Goal: Information Seeking & Learning: Compare options

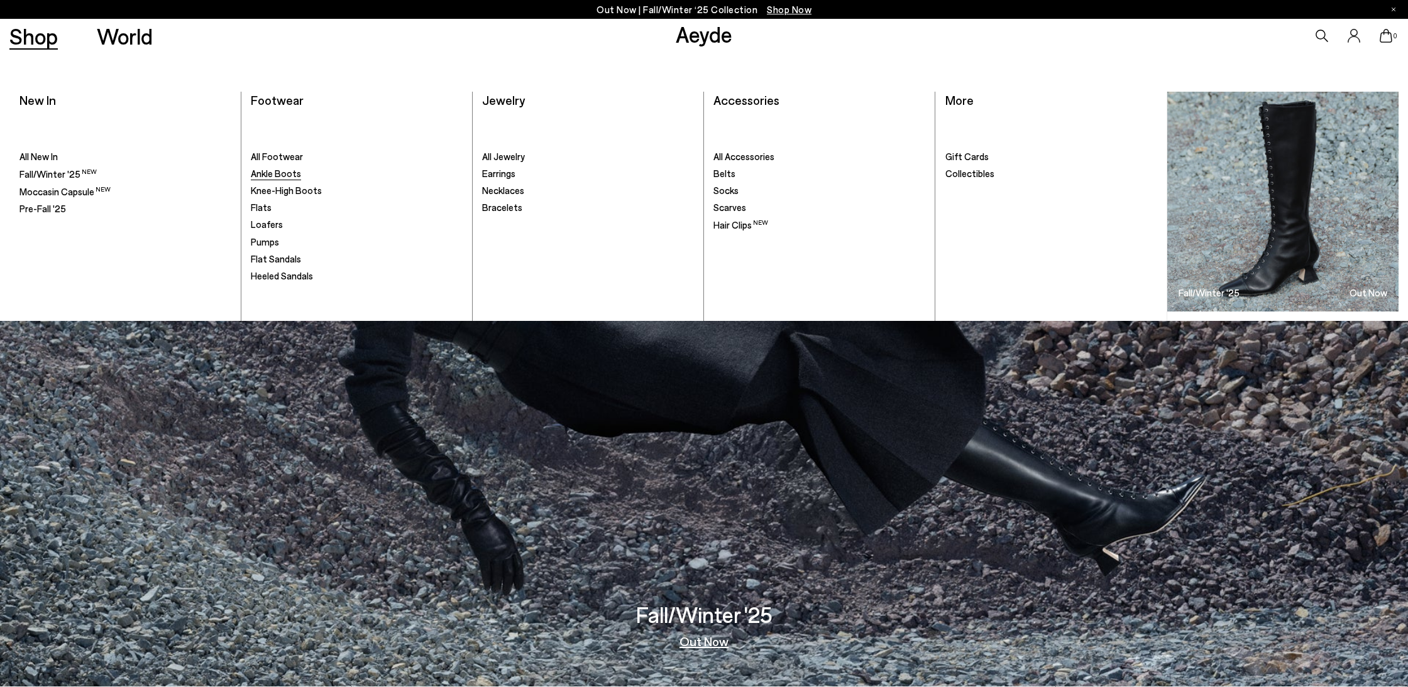
scroll to position [1, 0]
click at [58, 160] on span "All New In" at bounding box center [38, 156] width 38 height 11
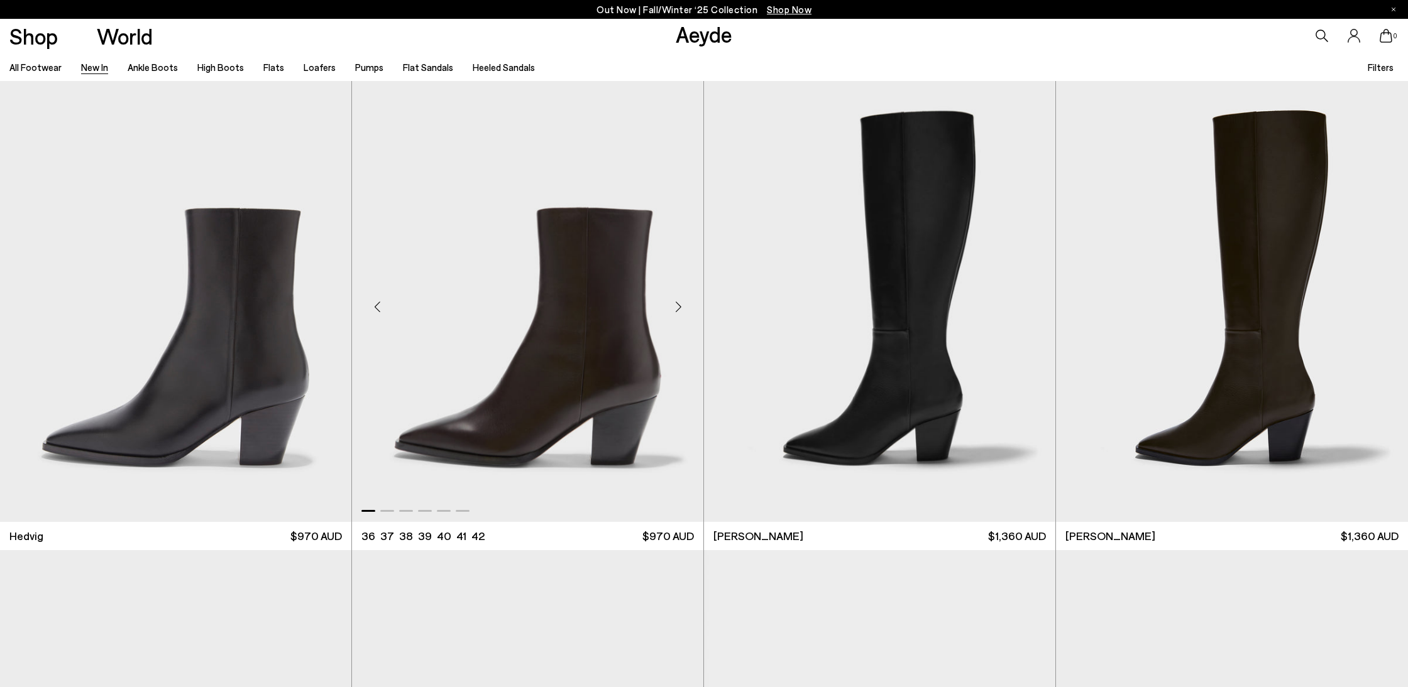
click at [672, 302] on div "Next slide" at bounding box center [678, 307] width 38 height 38
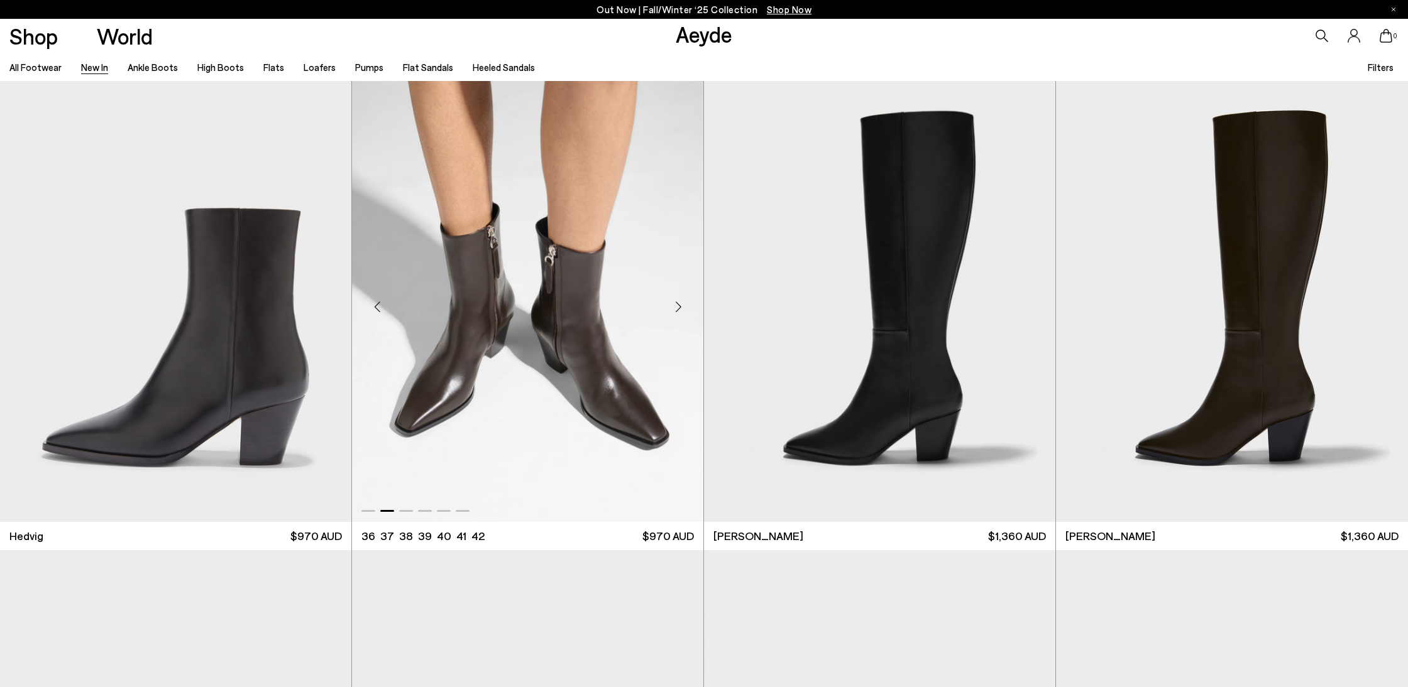
click at [677, 304] on div "Next slide" at bounding box center [678, 307] width 38 height 38
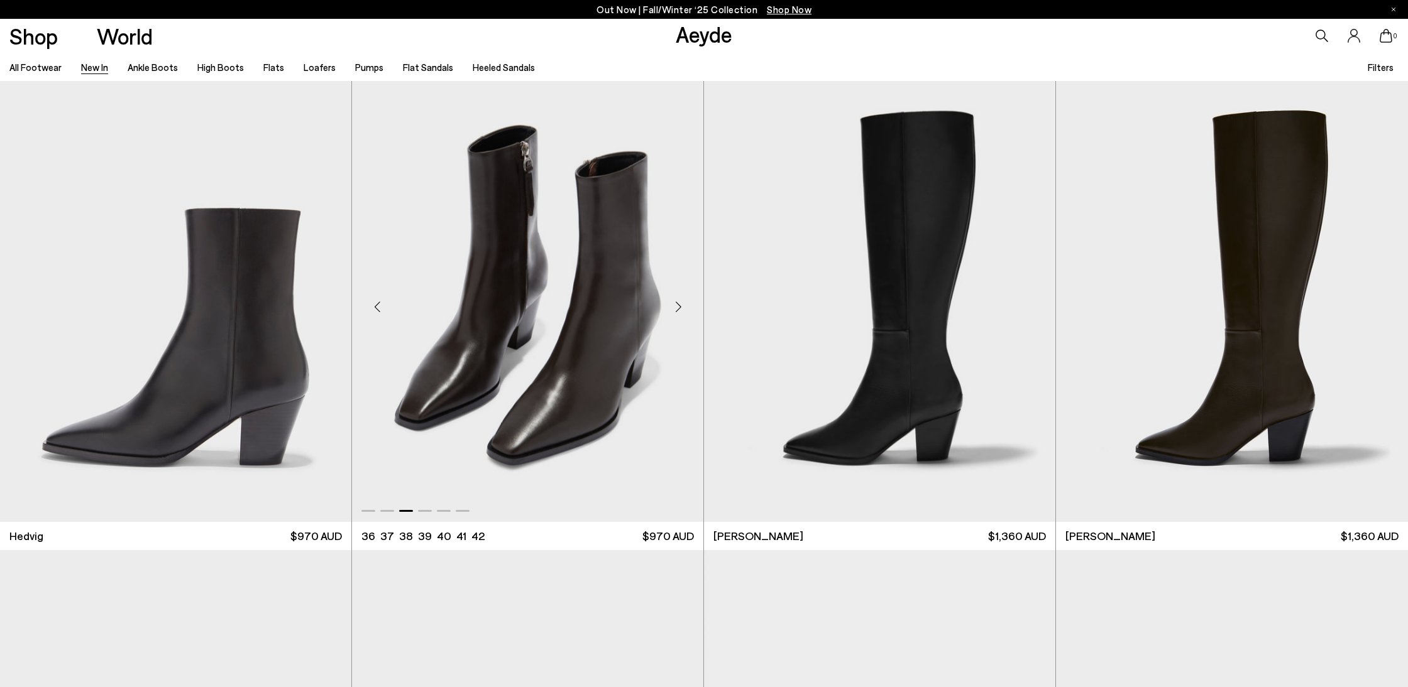
click at [677, 304] on div "Next slide" at bounding box center [678, 307] width 38 height 38
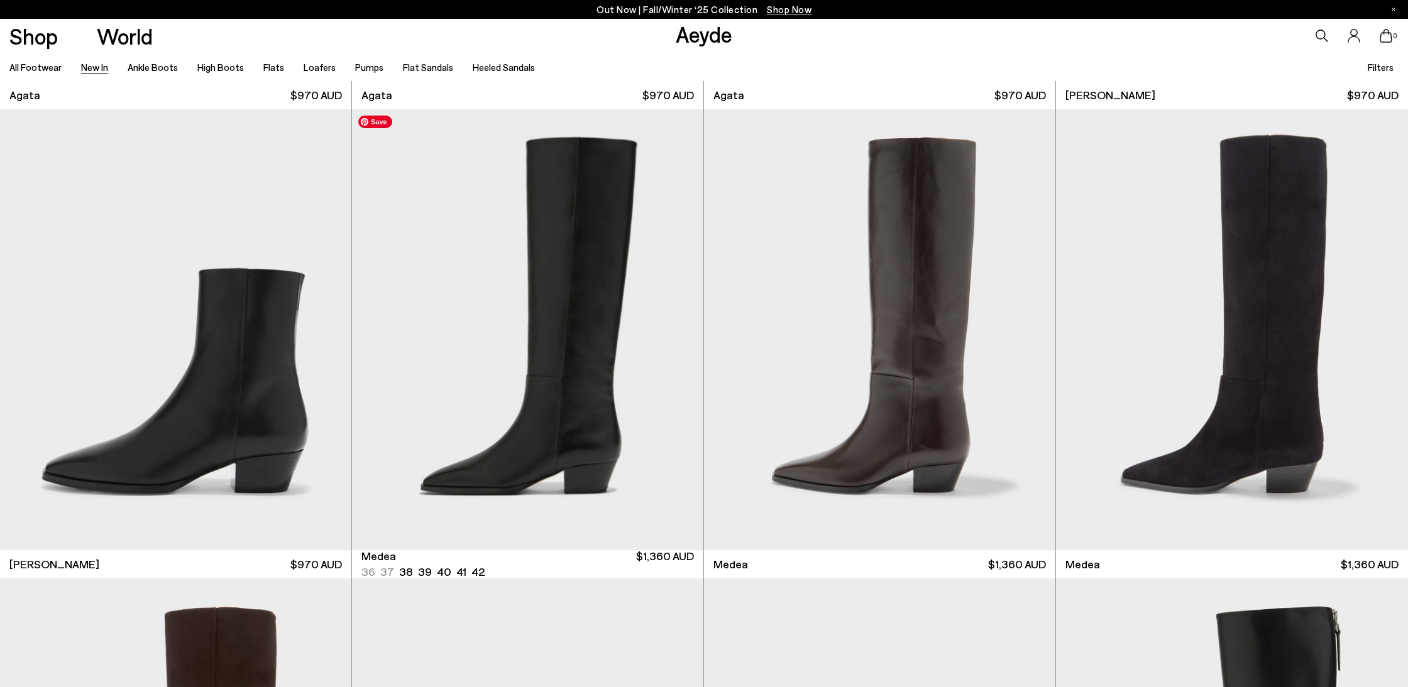
scroll to position [985, 0]
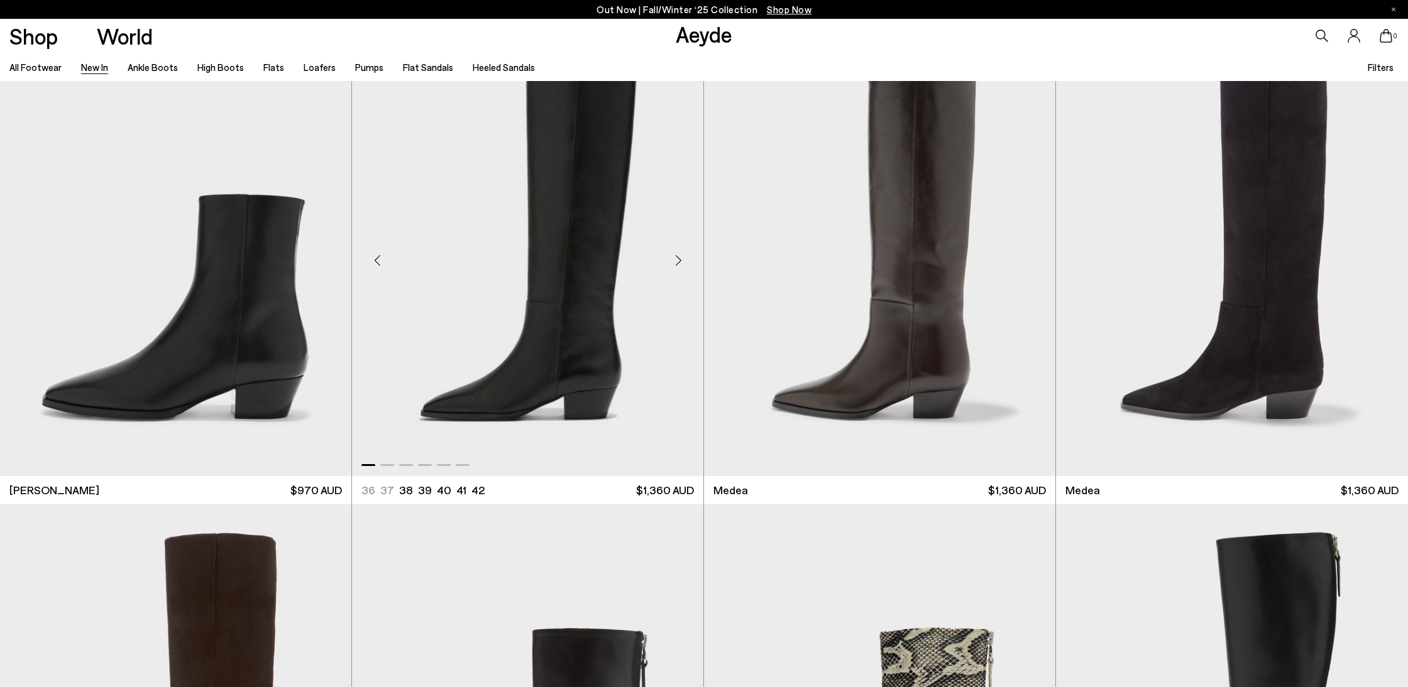
click at [680, 262] on div "Next slide" at bounding box center [678, 261] width 38 height 38
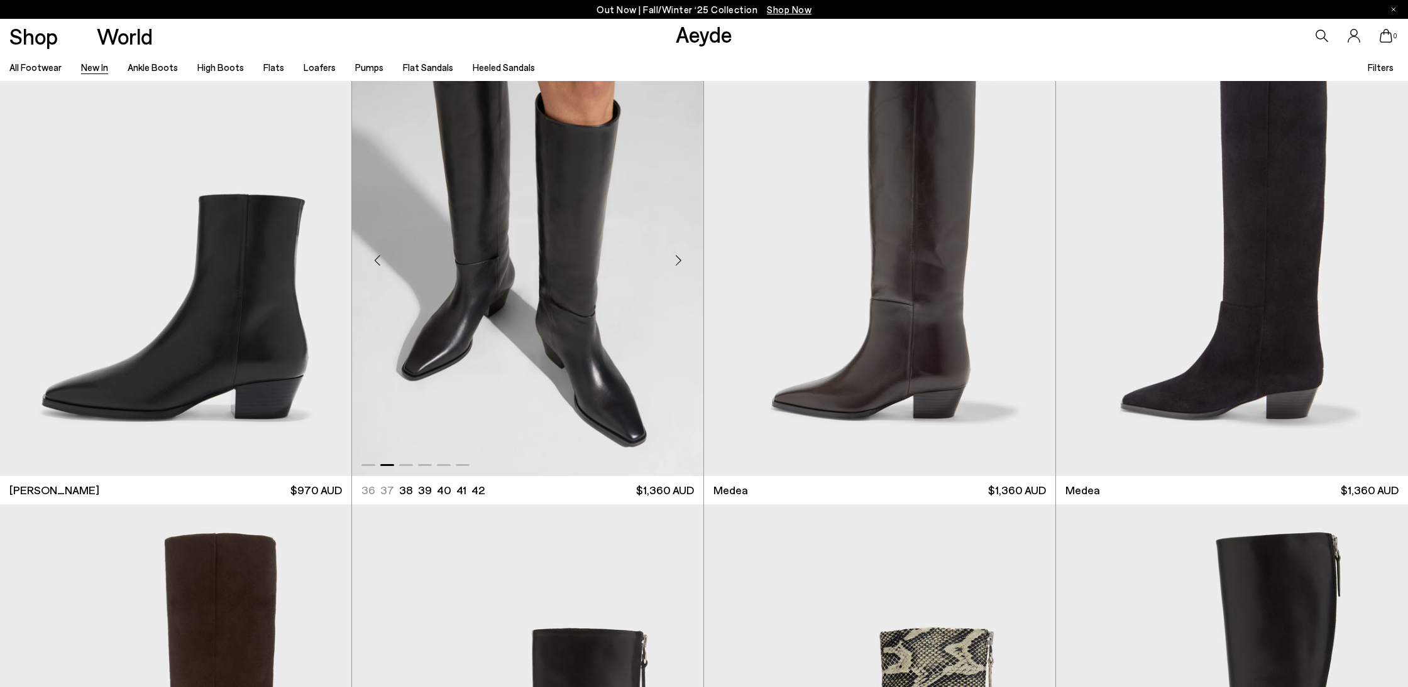
click at [680, 262] on div "Next slide" at bounding box center [678, 261] width 38 height 38
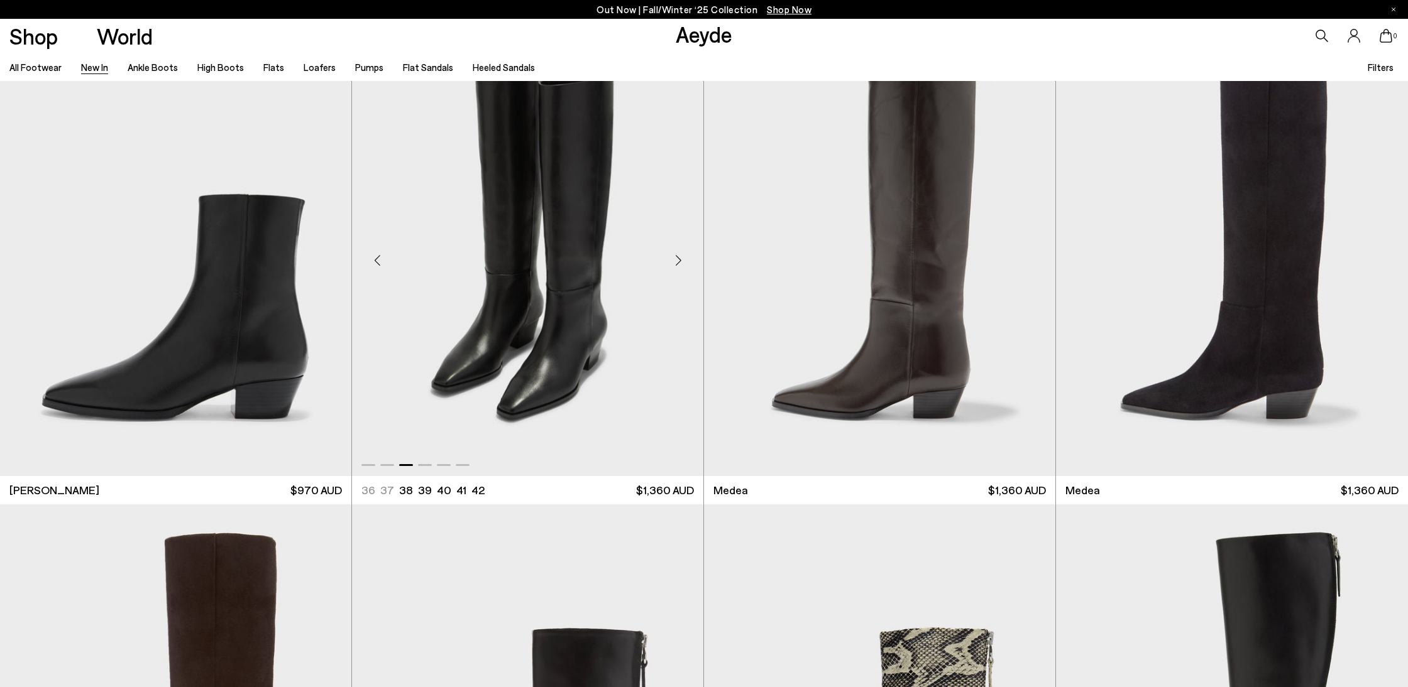
click at [680, 262] on div "Next slide" at bounding box center [678, 261] width 38 height 38
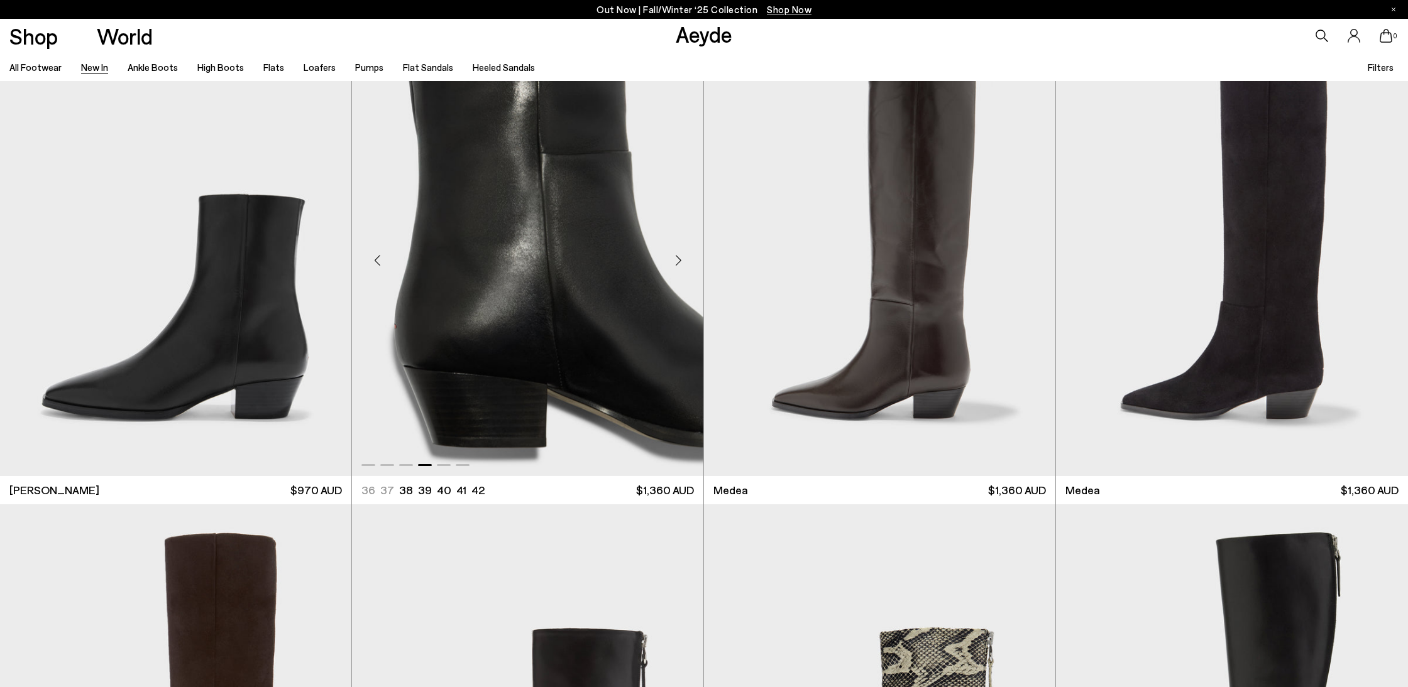
click at [680, 262] on div "Next slide" at bounding box center [678, 261] width 38 height 38
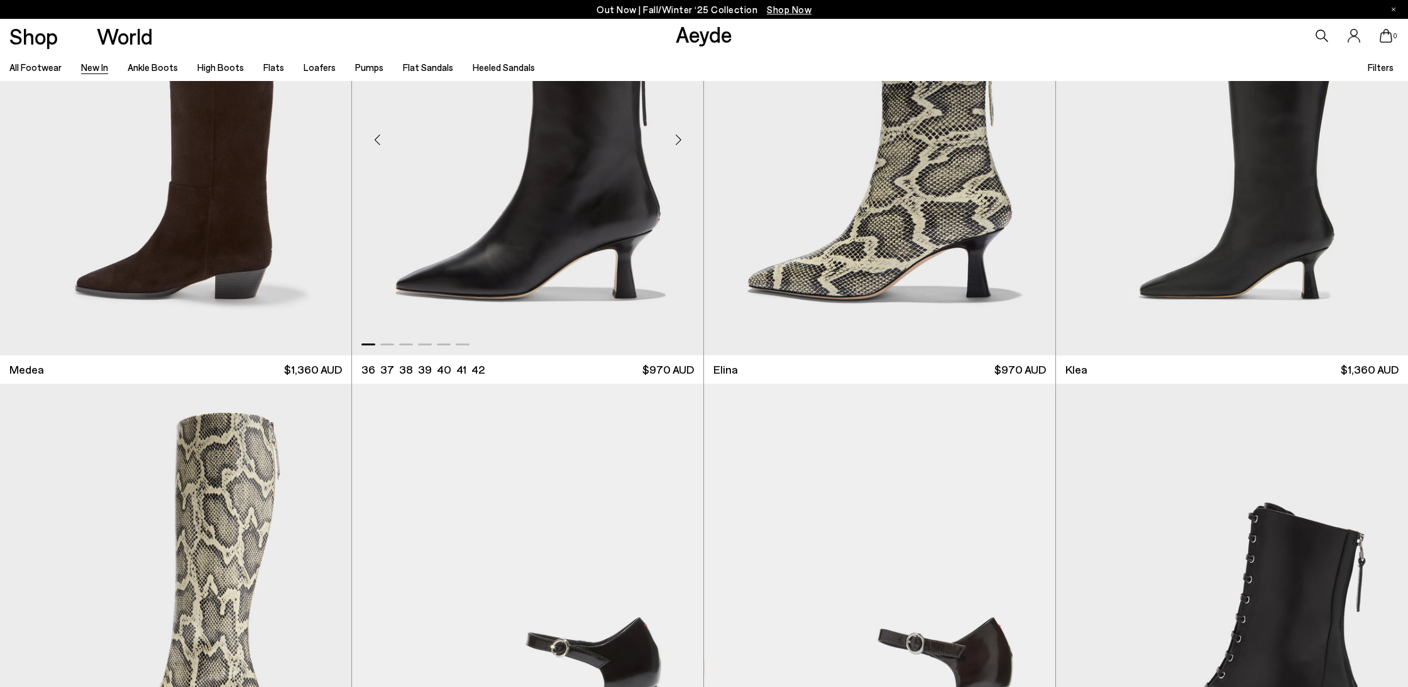
scroll to position [1576, 0]
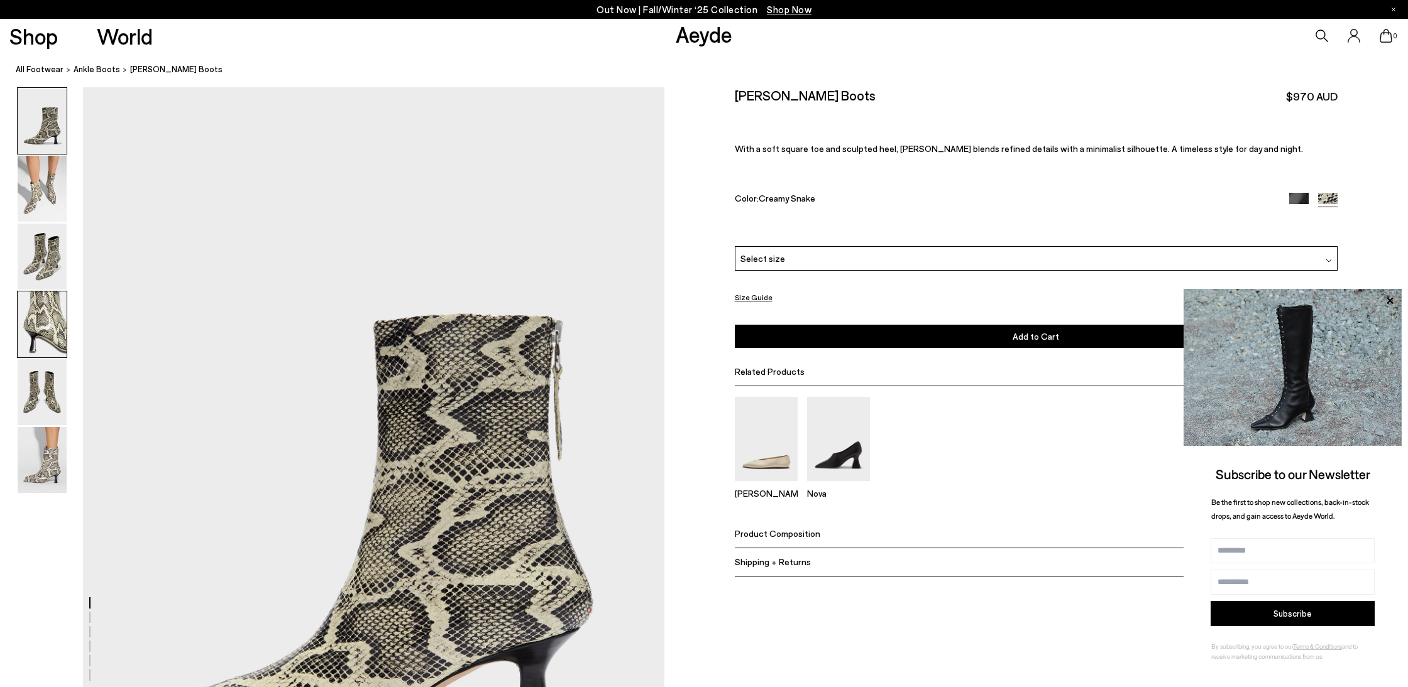
click at [39, 321] on img at bounding box center [42, 325] width 49 height 66
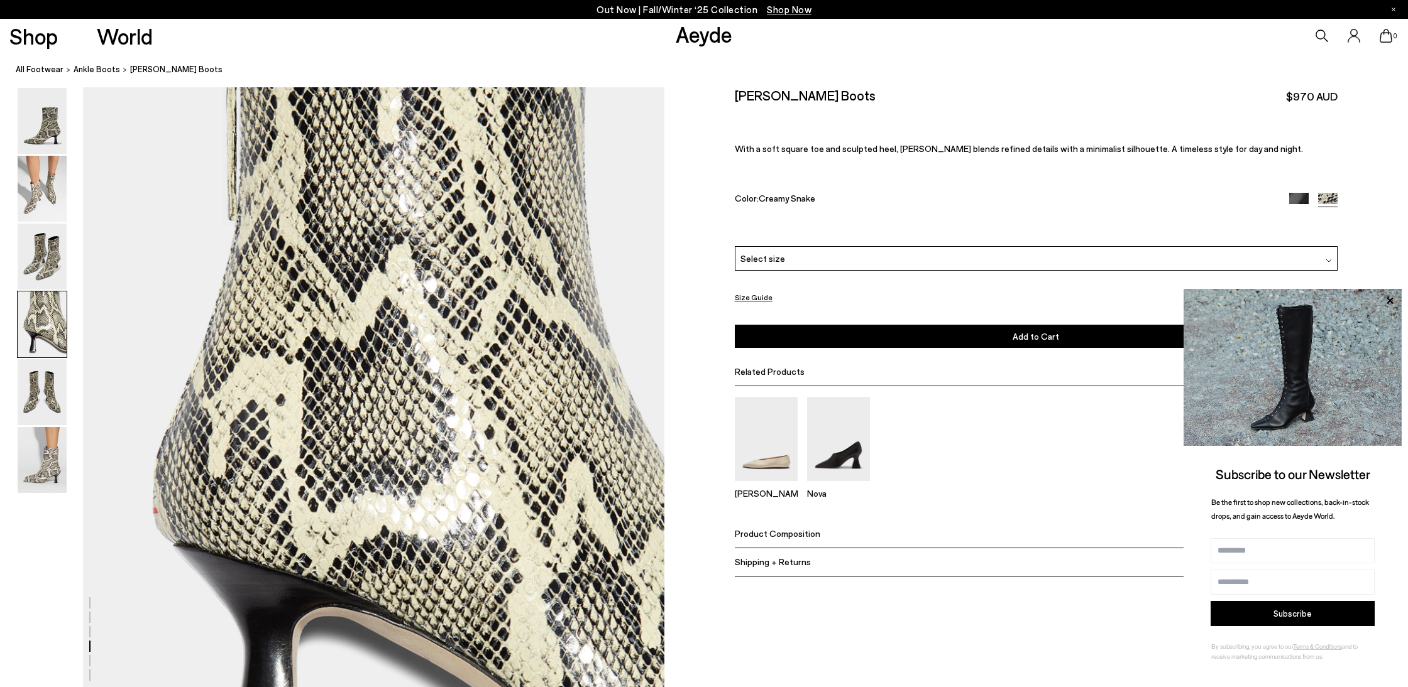
scroll to position [2331, 0]
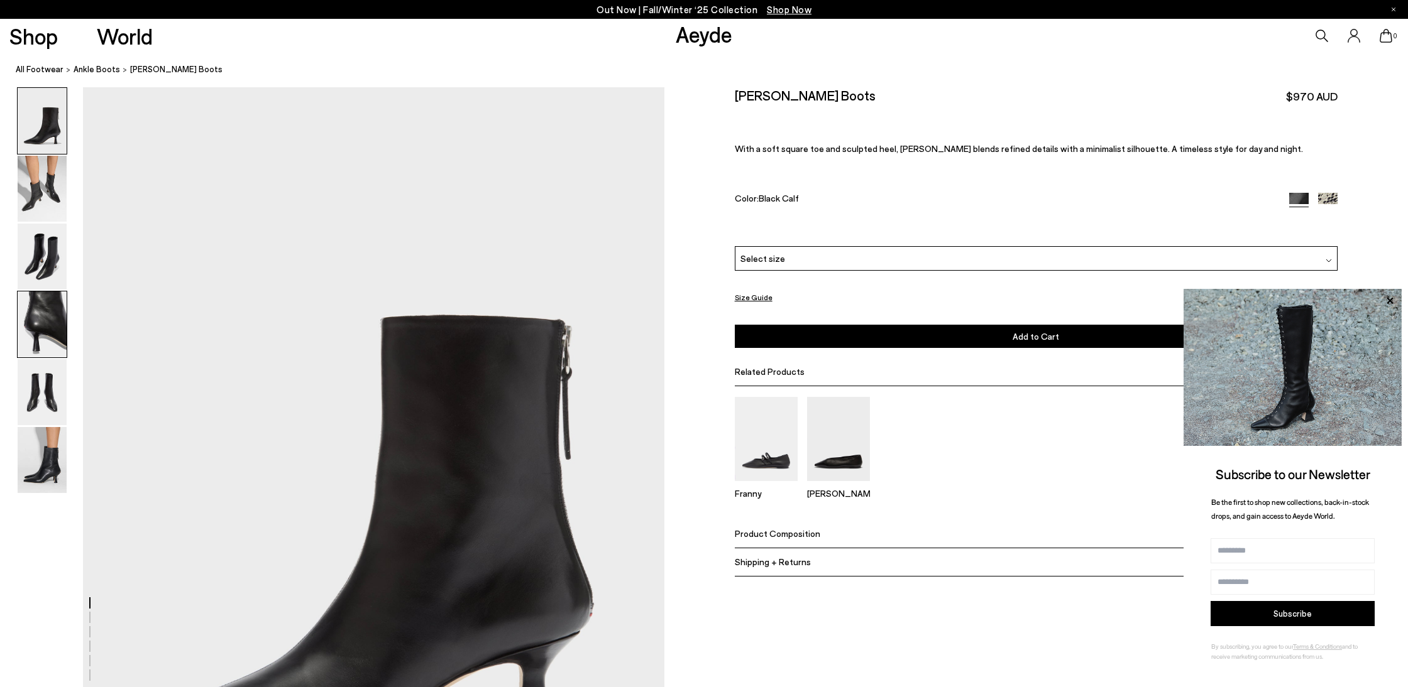
click at [57, 308] on img at bounding box center [42, 325] width 49 height 66
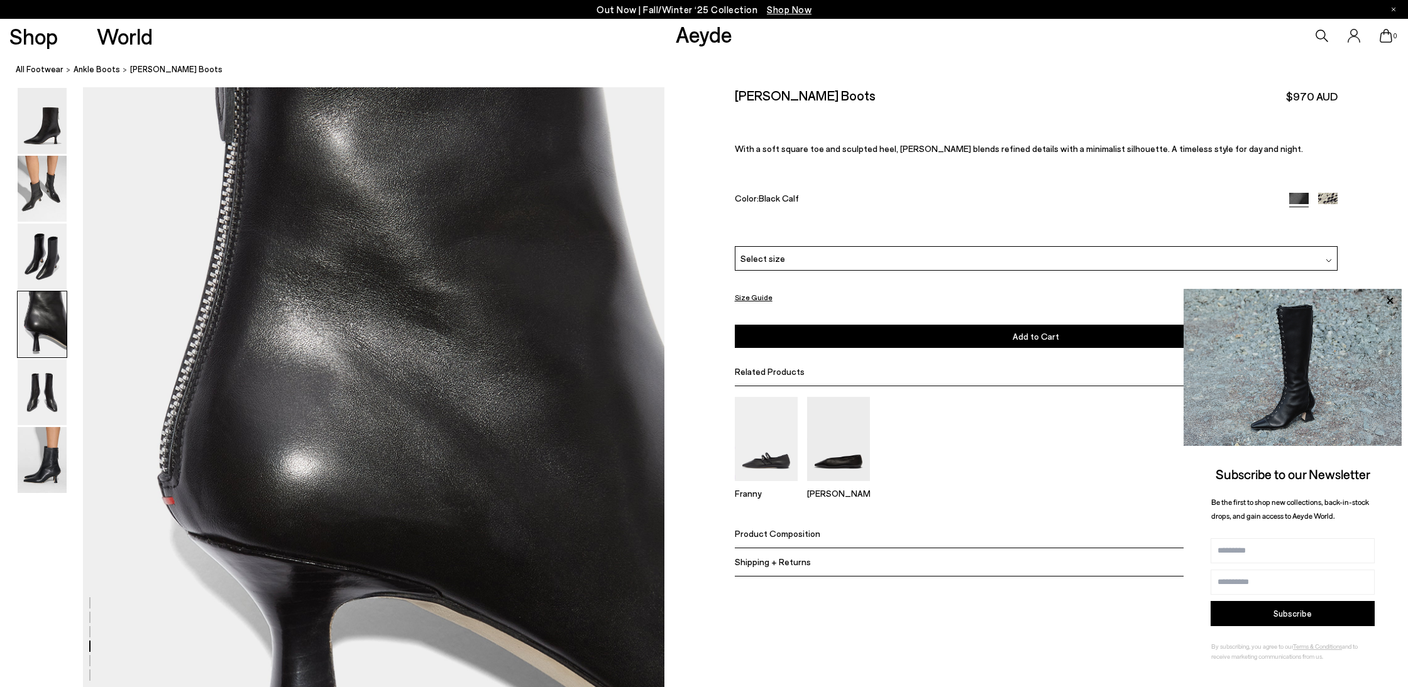
scroll to position [2331, 0]
click at [172, 504] on div at bounding box center [332, 85] width 664 height 4658
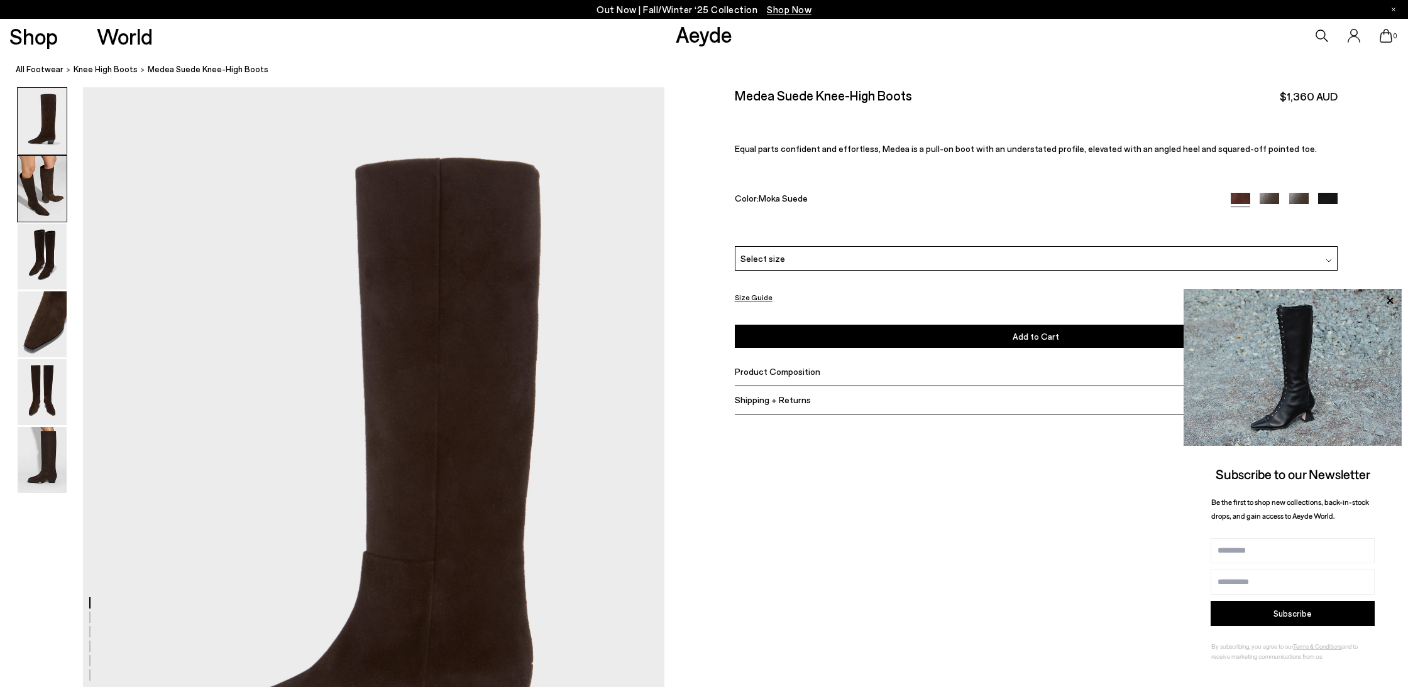
click at [28, 199] on img at bounding box center [42, 189] width 49 height 66
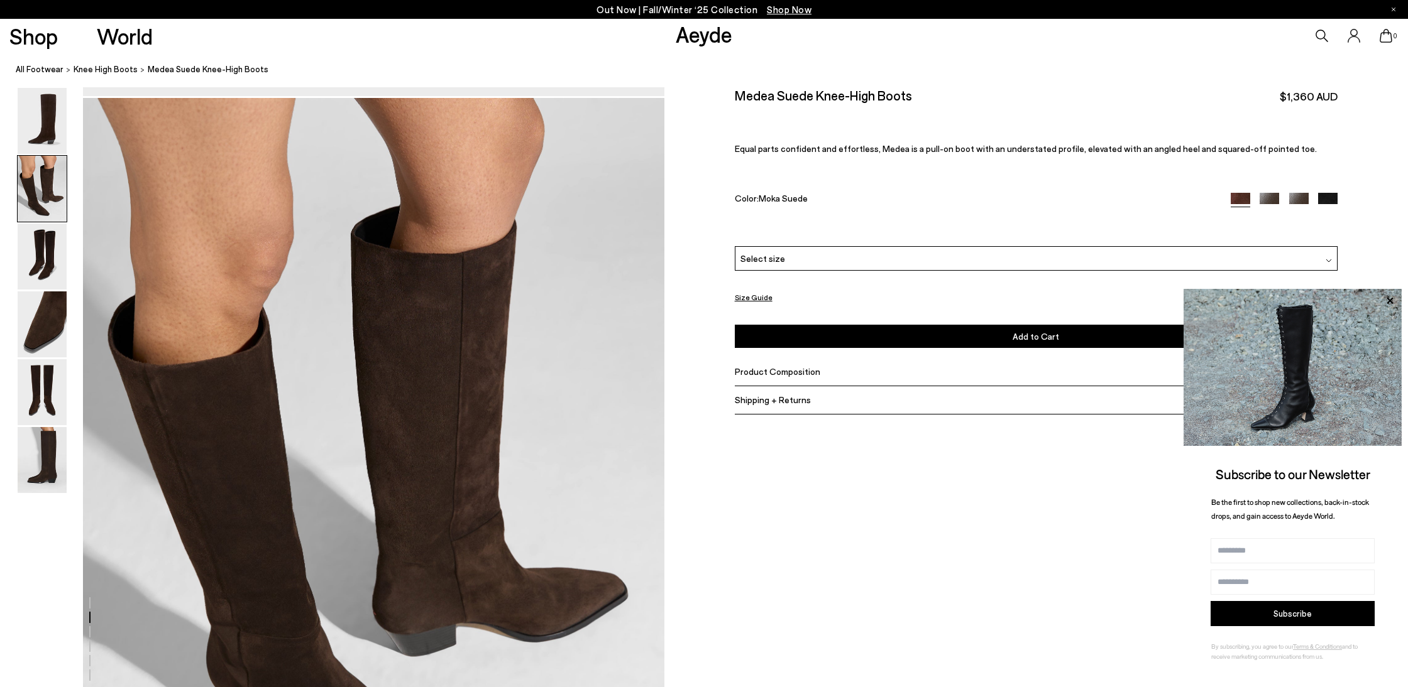
scroll to position [778, 0]
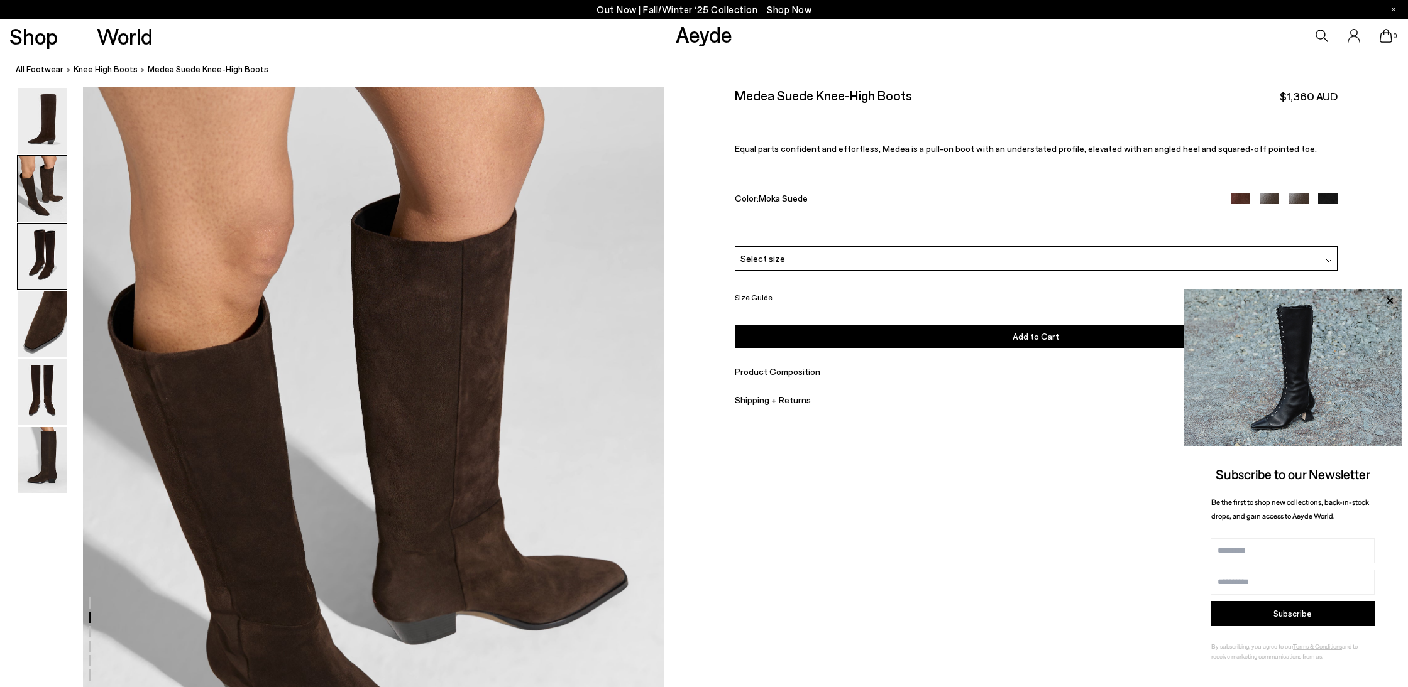
click at [38, 258] on img at bounding box center [42, 257] width 49 height 66
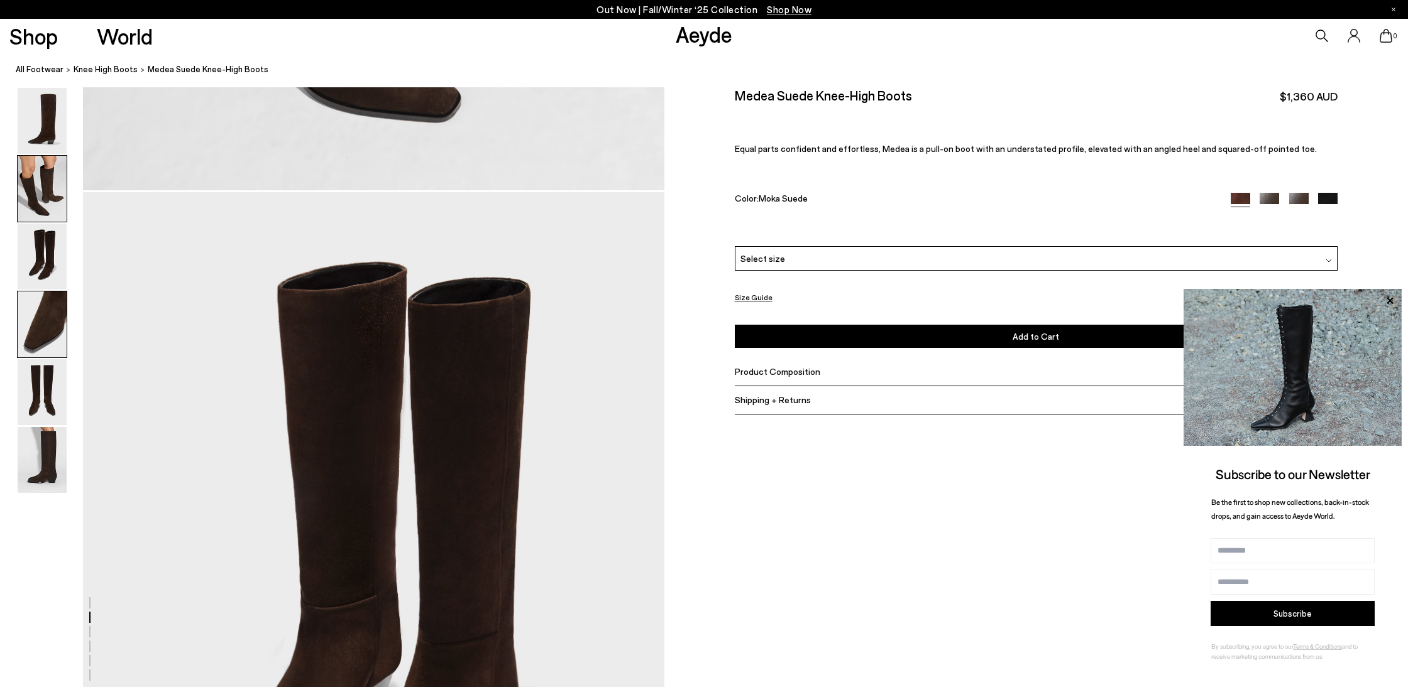
click at [42, 337] on img at bounding box center [42, 325] width 49 height 66
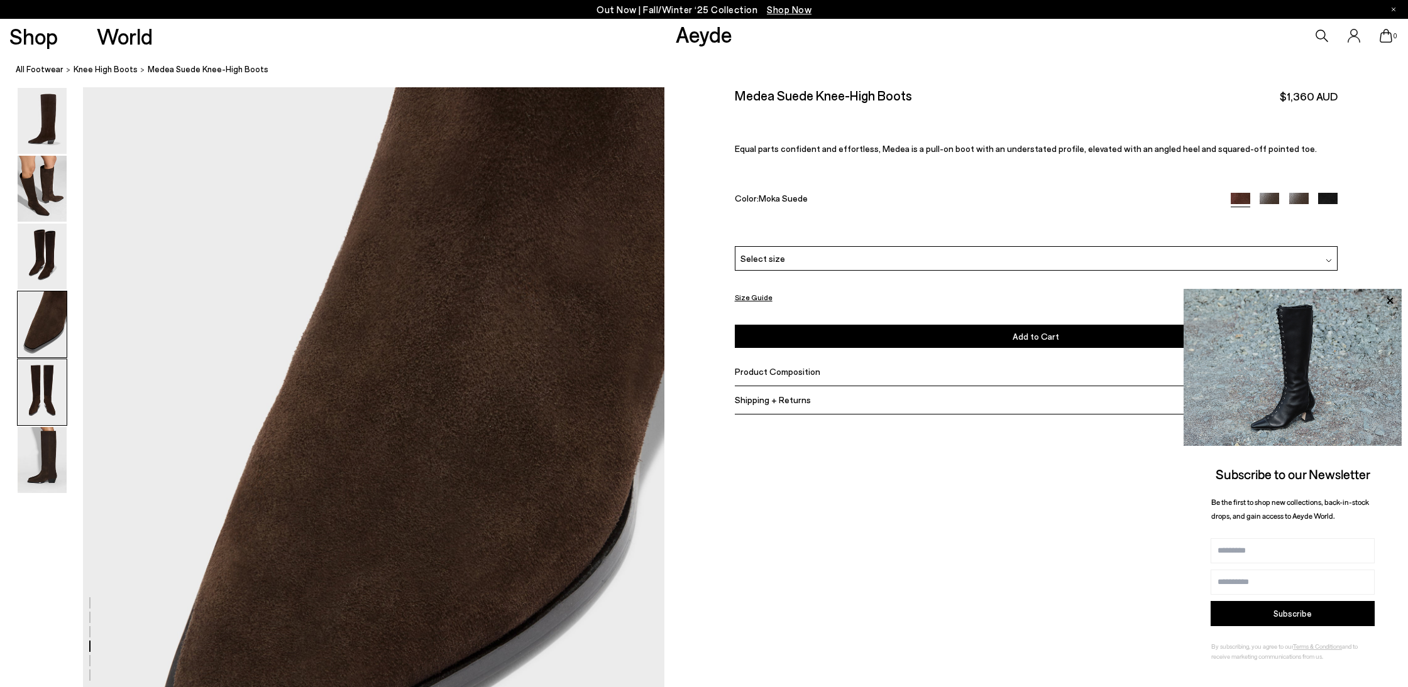
click at [46, 402] on img at bounding box center [42, 392] width 49 height 66
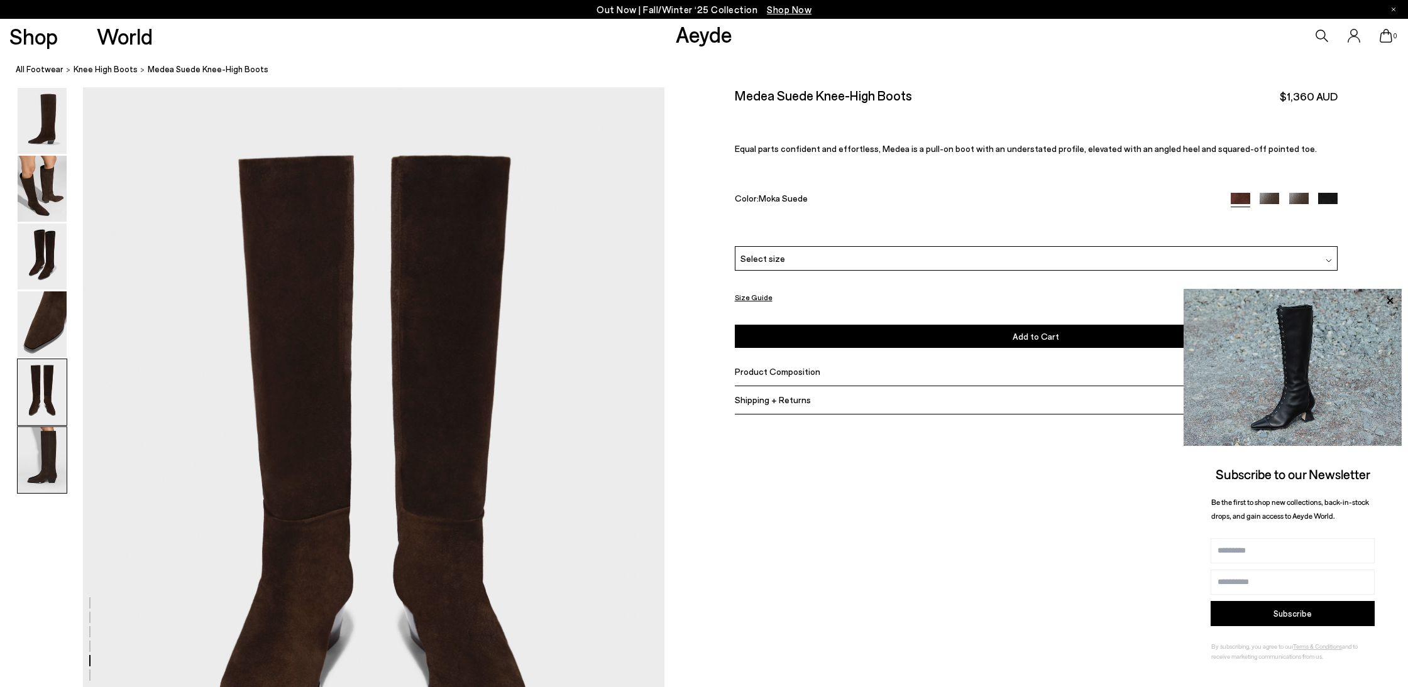
click at [57, 459] on img at bounding box center [42, 460] width 49 height 66
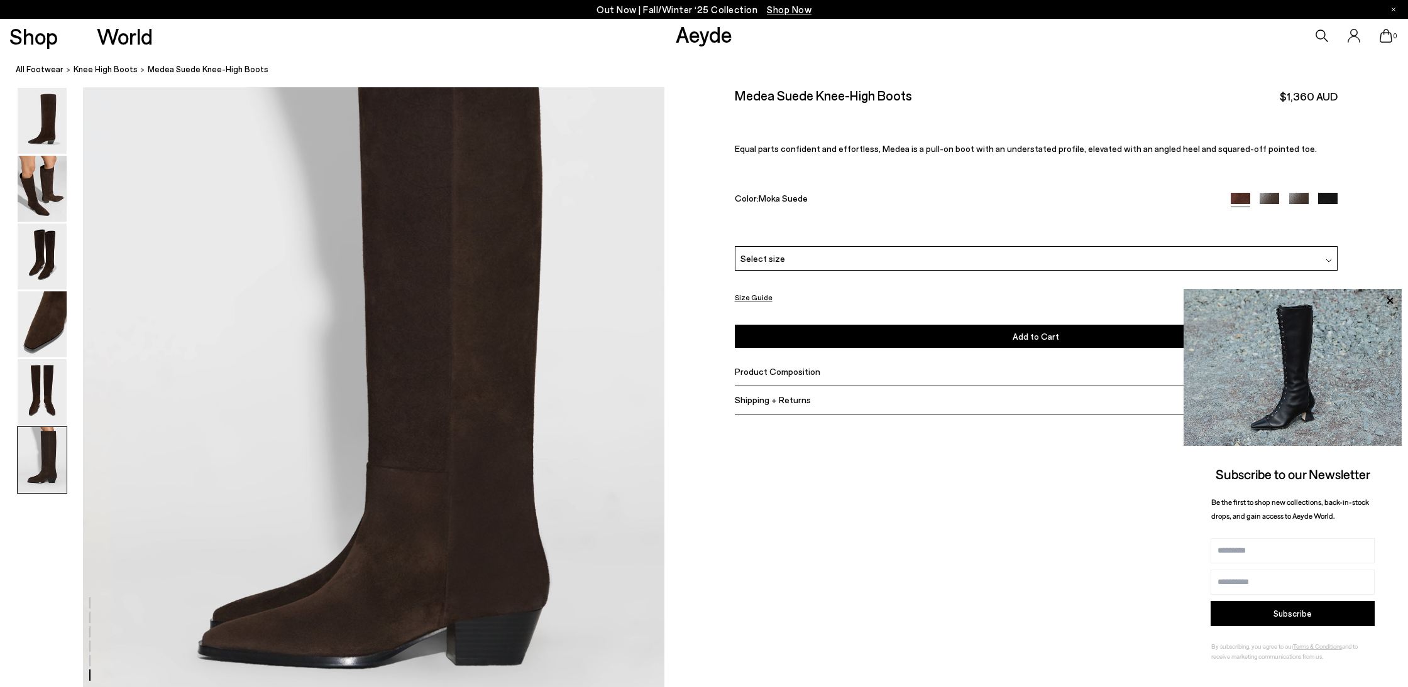
scroll to position [3970, 0]
